Goal: Transaction & Acquisition: Purchase product/service

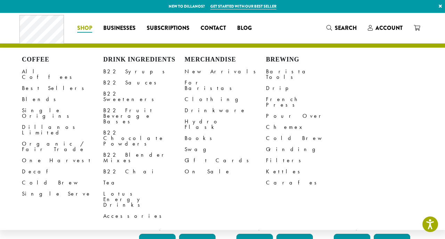
click at [85, 28] on span "Shop" at bounding box center [84, 28] width 15 height 9
click at [38, 72] on link "All Coffees" at bounding box center [62, 74] width 81 height 17
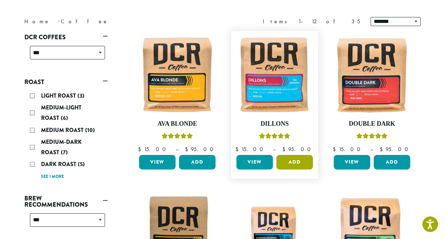
click at [289, 160] on button "Add" at bounding box center [294, 162] width 36 height 15
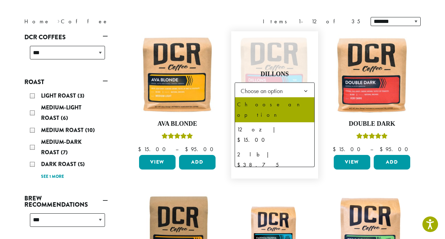
click at [306, 89] on b at bounding box center [305, 91] width 17 height 17
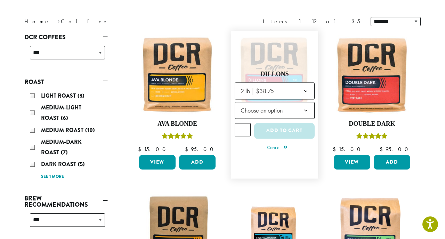
click at [307, 108] on b at bounding box center [305, 110] width 17 height 17
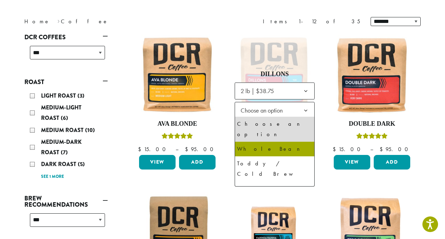
select select "**********"
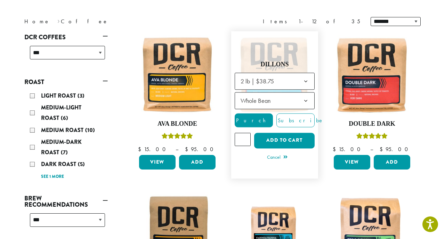
click at [245, 137] on input "*" at bounding box center [242, 139] width 16 height 13
type input "*"
click at [245, 137] on input "*" at bounding box center [242, 139] width 16 height 13
click at [295, 139] on button "Add to cart" at bounding box center [284, 141] width 60 height 16
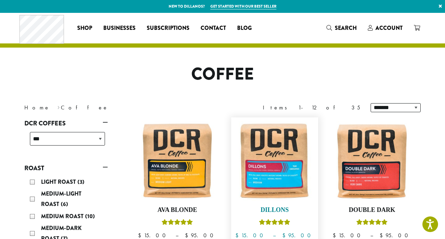
click at [286, 147] on img at bounding box center [274, 161] width 80 height 80
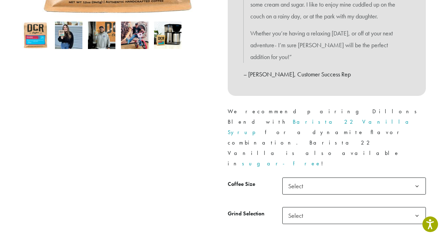
scroll to position [265, 0]
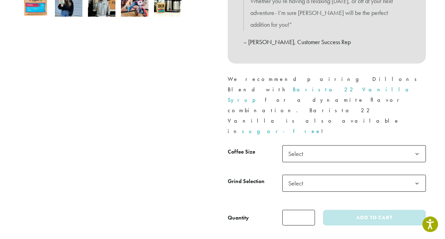
click at [419, 146] on b at bounding box center [416, 154] width 17 height 17
click at [412, 175] on b at bounding box center [416, 183] width 17 height 17
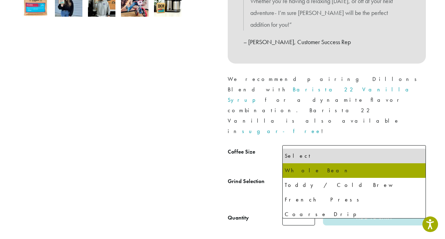
select select "**********"
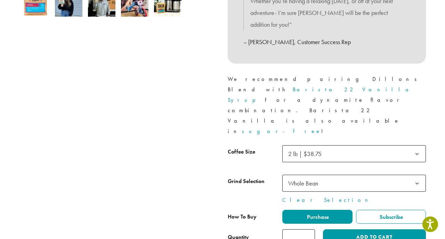
click at [307, 229] on input "*" at bounding box center [298, 237] width 33 height 16
type input "*"
click at [307, 229] on input "*" at bounding box center [298, 237] width 33 height 16
click at [343, 229] on button "Add to cart" at bounding box center [374, 237] width 103 height 16
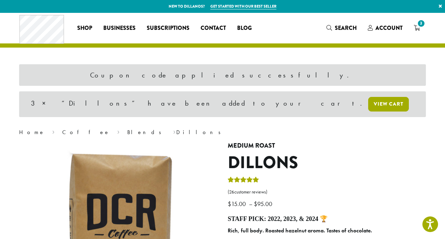
click at [368, 100] on link "View cart" at bounding box center [388, 104] width 41 height 15
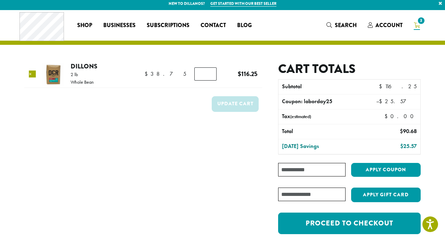
click at [34, 74] on link "×" at bounding box center [32, 73] width 7 height 7
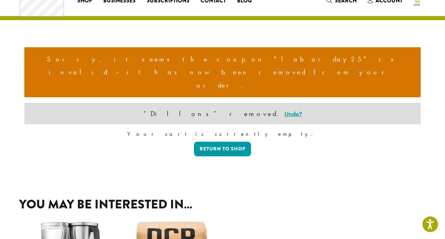
scroll to position [33, 0]
